Goal: Transaction & Acquisition: Download file/media

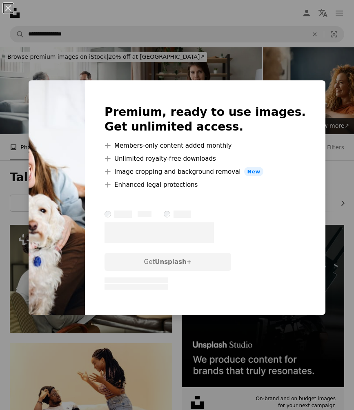
scroll to position [811, 0]
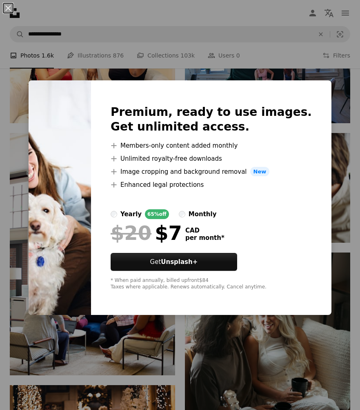
click at [327, 58] on div "An X shape Premium, ready to use images. Get unlimited access. A plus sign Memb…" at bounding box center [180, 205] width 360 height 410
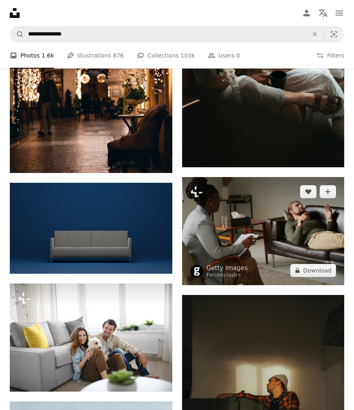
scroll to position [998, 0]
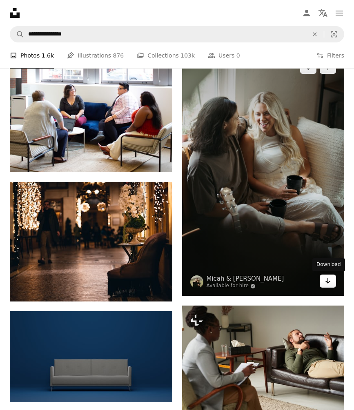
click at [333, 282] on link "Arrow pointing down" at bounding box center [328, 281] width 16 height 13
